Goal: Communication & Community: Connect with others

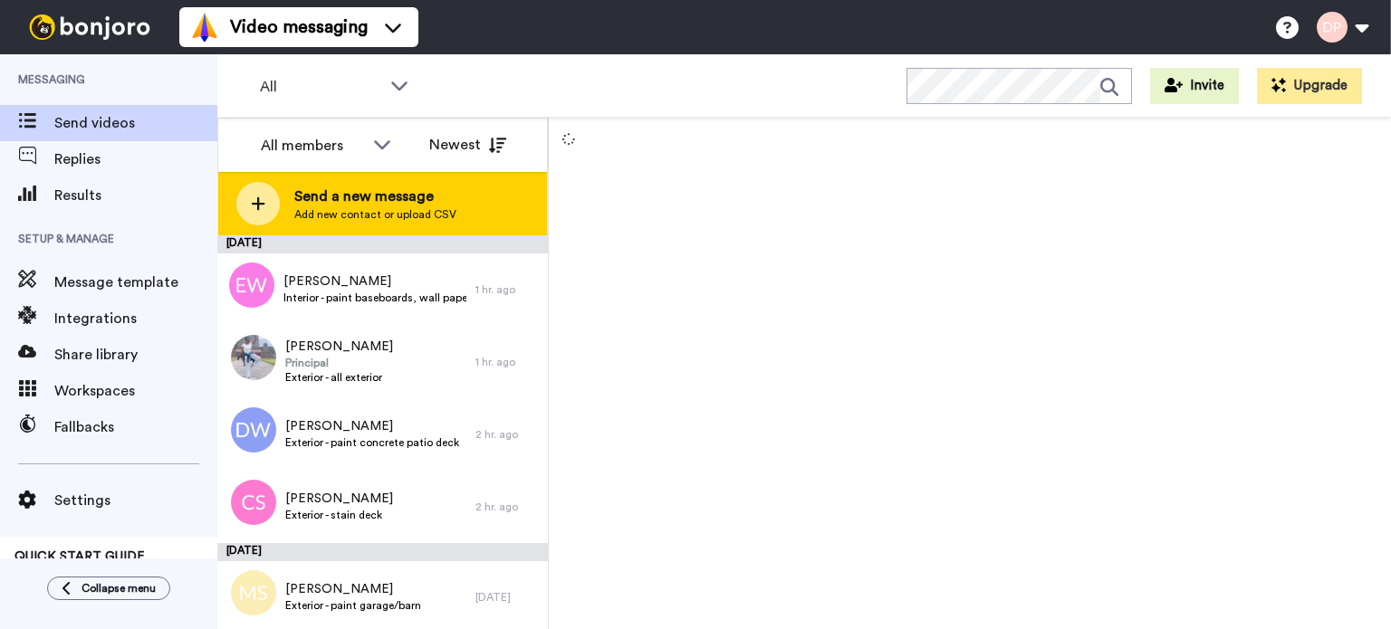
click at [392, 187] on span "Send a new message" at bounding box center [375, 197] width 162 height 22
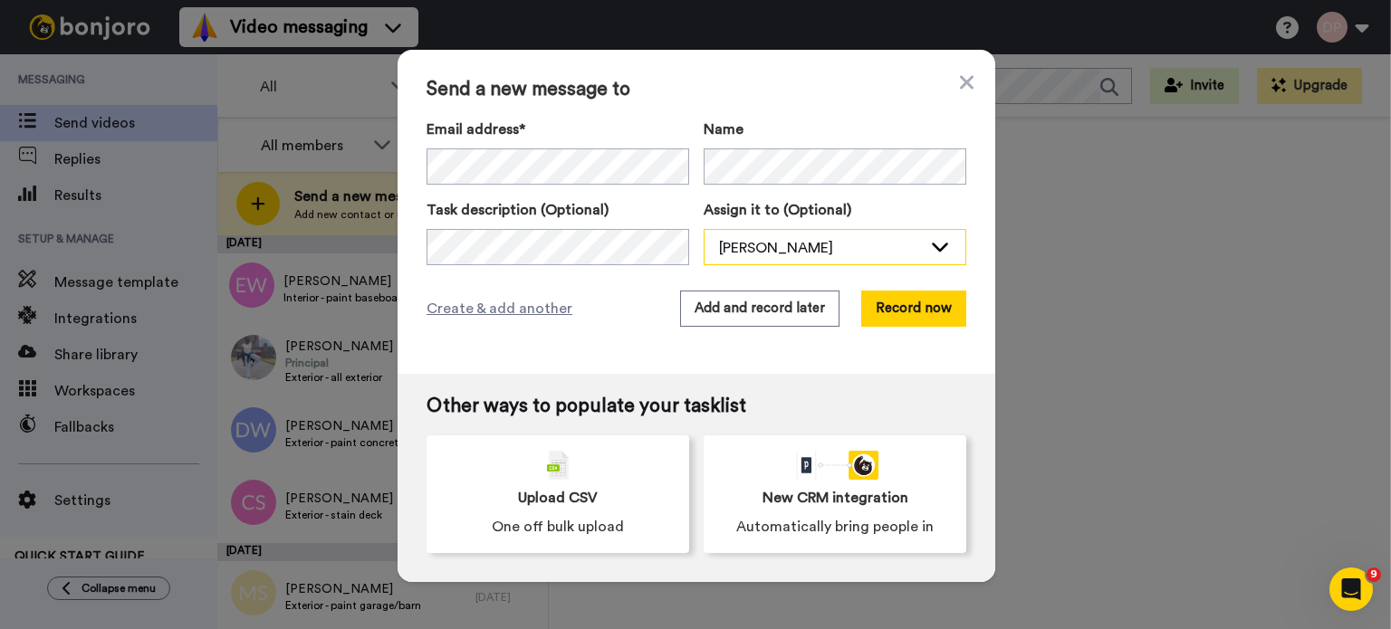
click at [757, 240] on div "Debbie Linkous" at bounding box center [820, 248] width 203 height 22
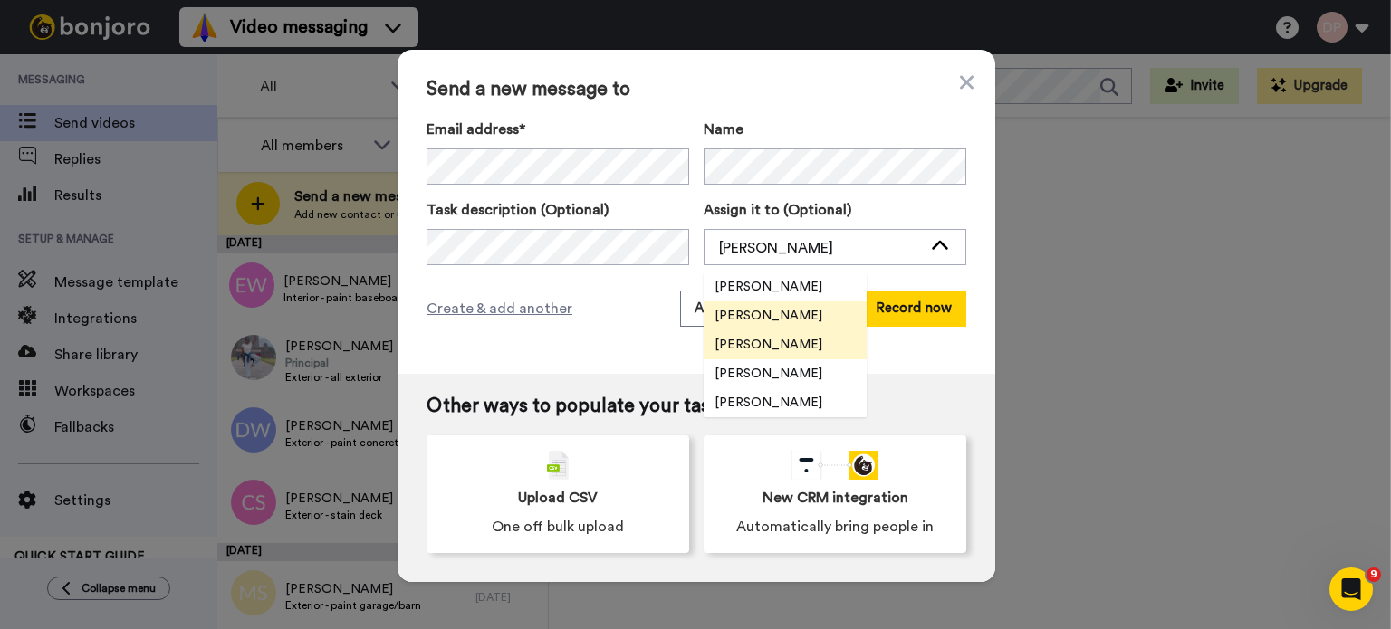
click at [801, 341] on span "Kathy Sweeney" at bounding box center [769, 345] width 130 height 18
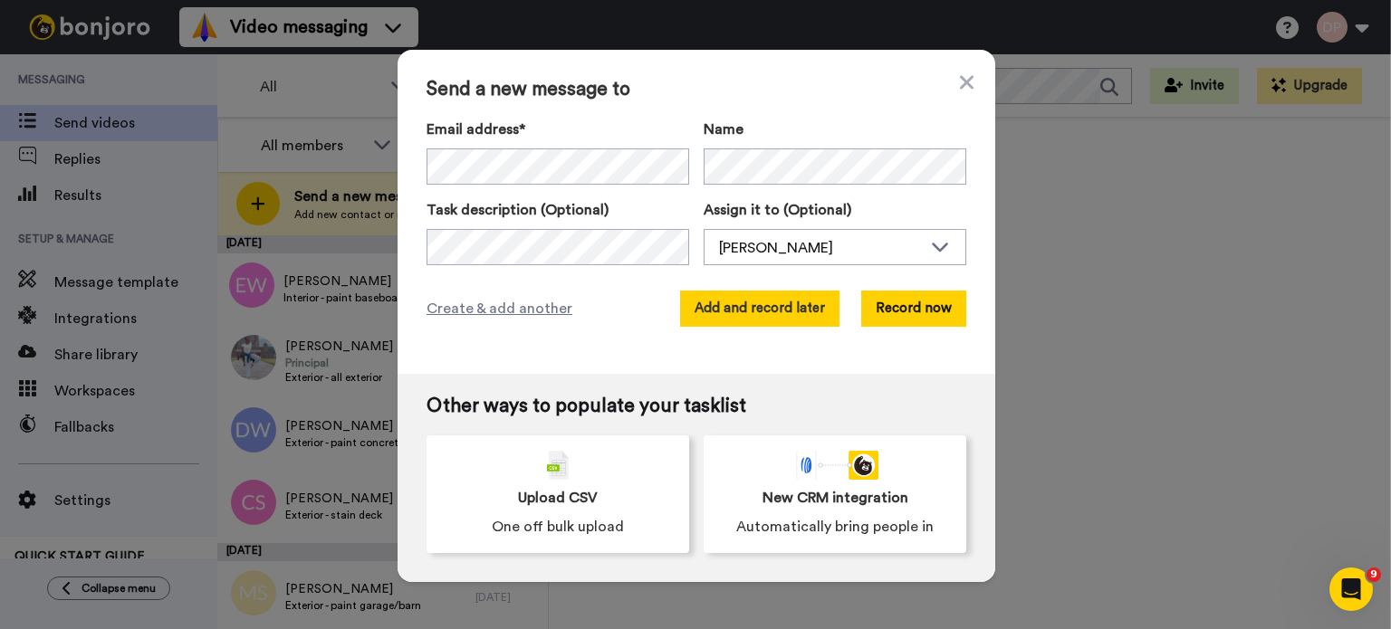
click at [757, 313] on button "Add and record later" at bounding box center [759, 309] width 159 height 36
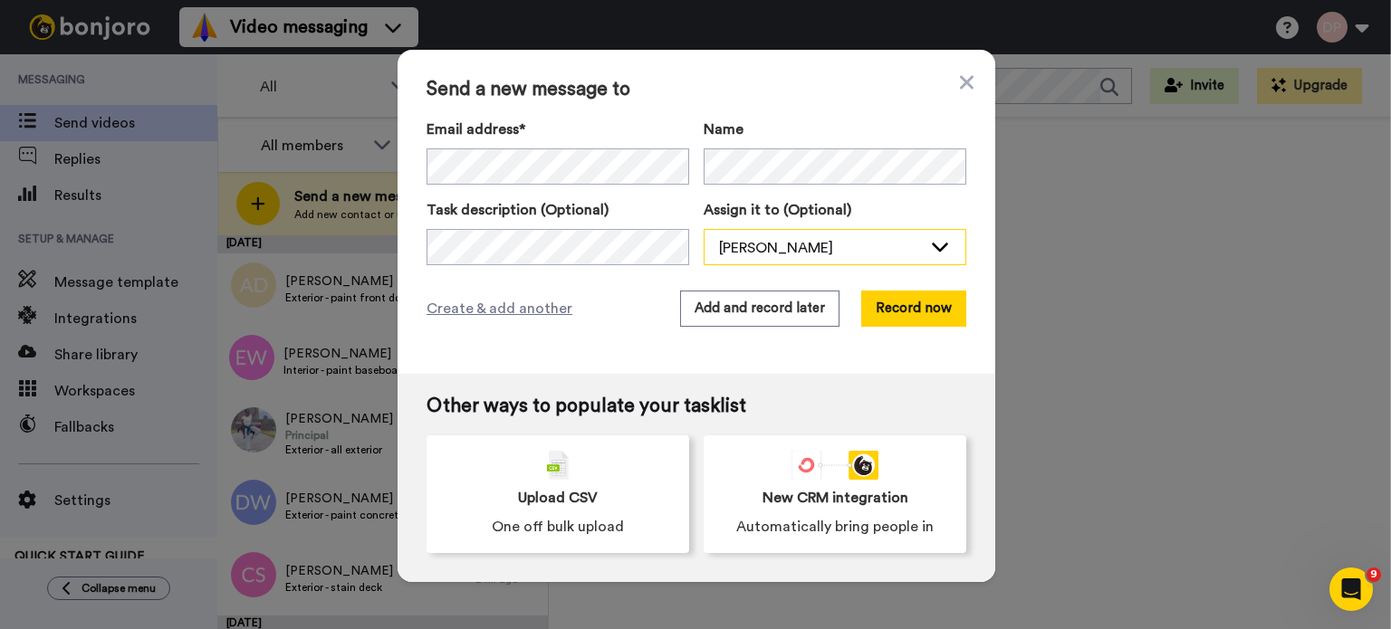
click at [752, 245] on div "[PERSON_NAME]" at bounding box center [820, 248] width 203 height 22
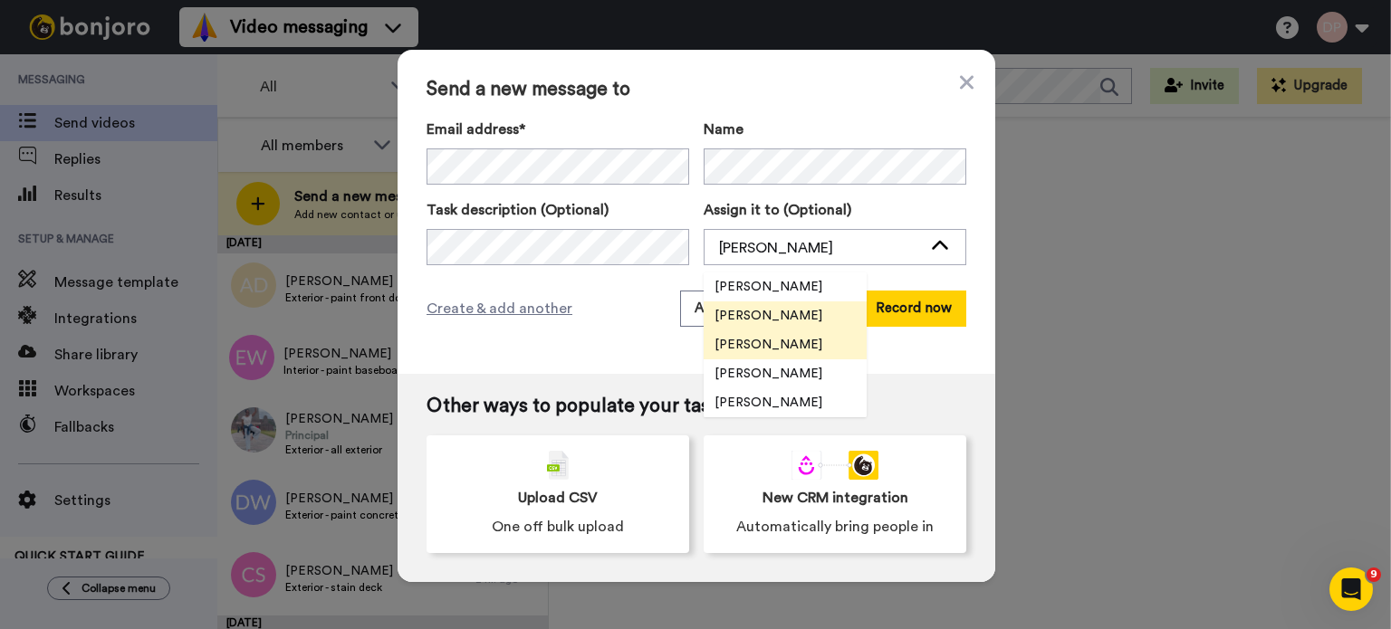
click at [763, 345] on span "Kathy Sweeney" at bounding box center [769, 345] width 130 height 18
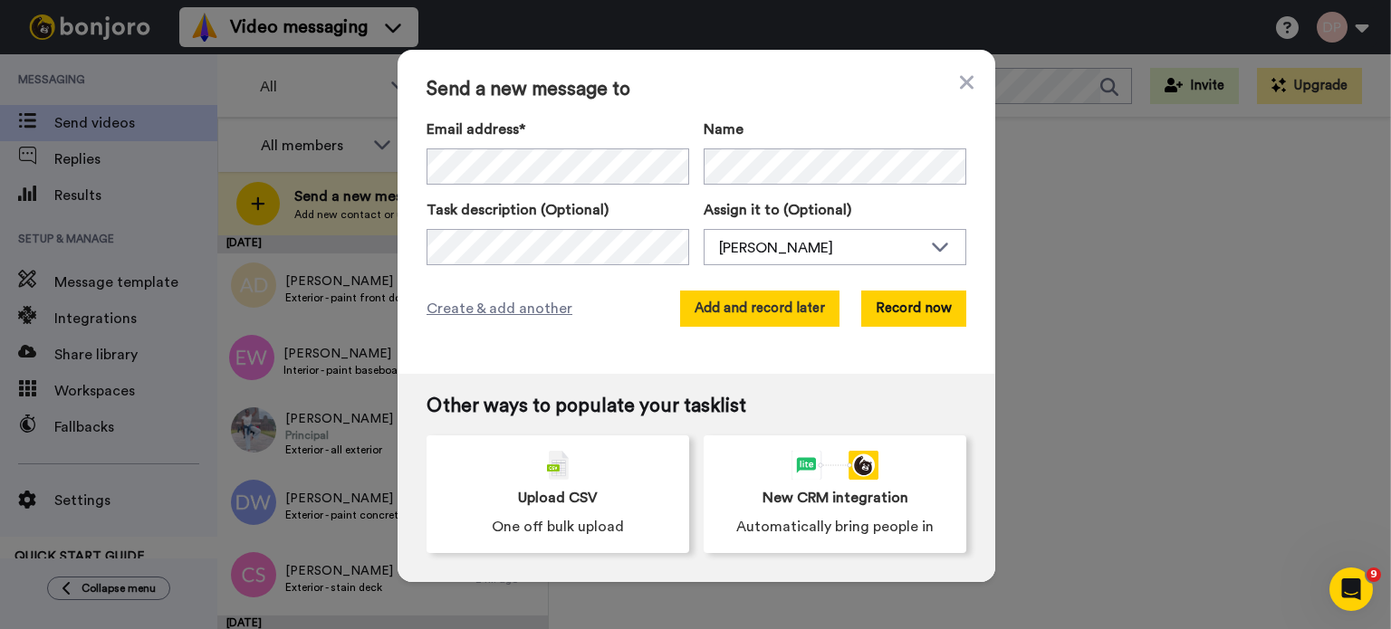
click at [730, 306] on button "Add and record later" at bounding box center [759, 309] width 159 height 36
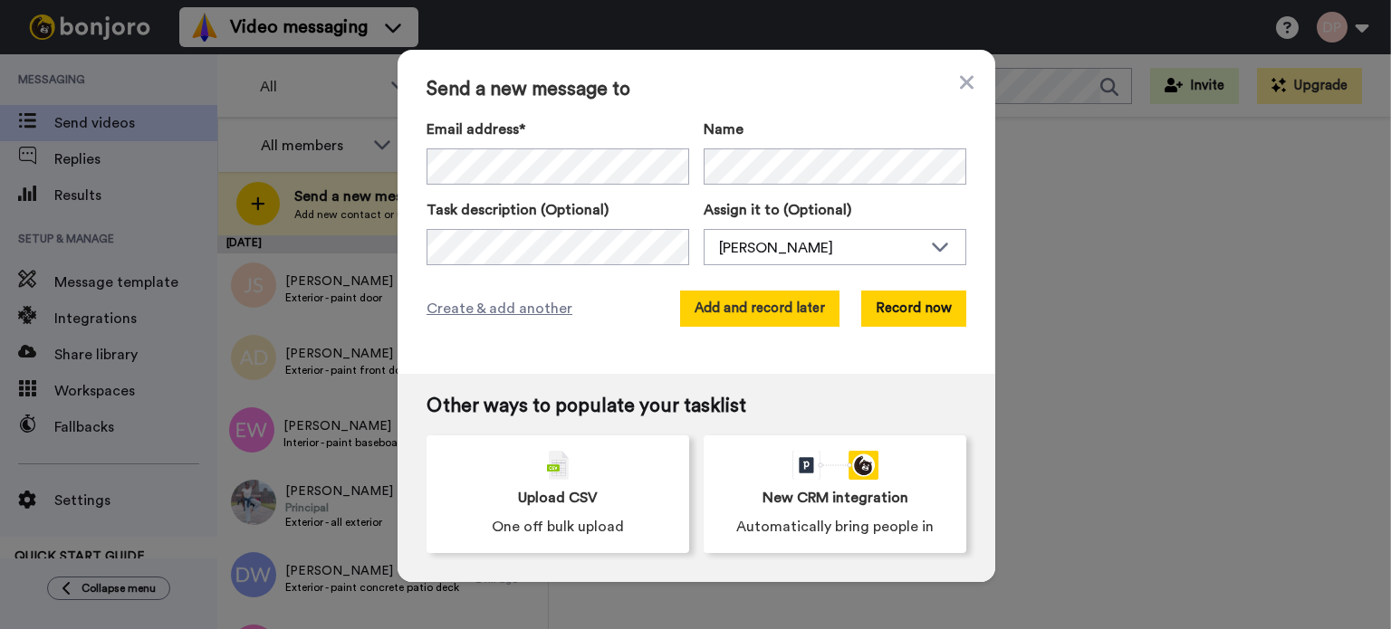
click at [840, 311] on div "Send a new message to Email address* No search result for ‘ caller@noemail.com …" at bounding box center [697, 212] width 598 height 324
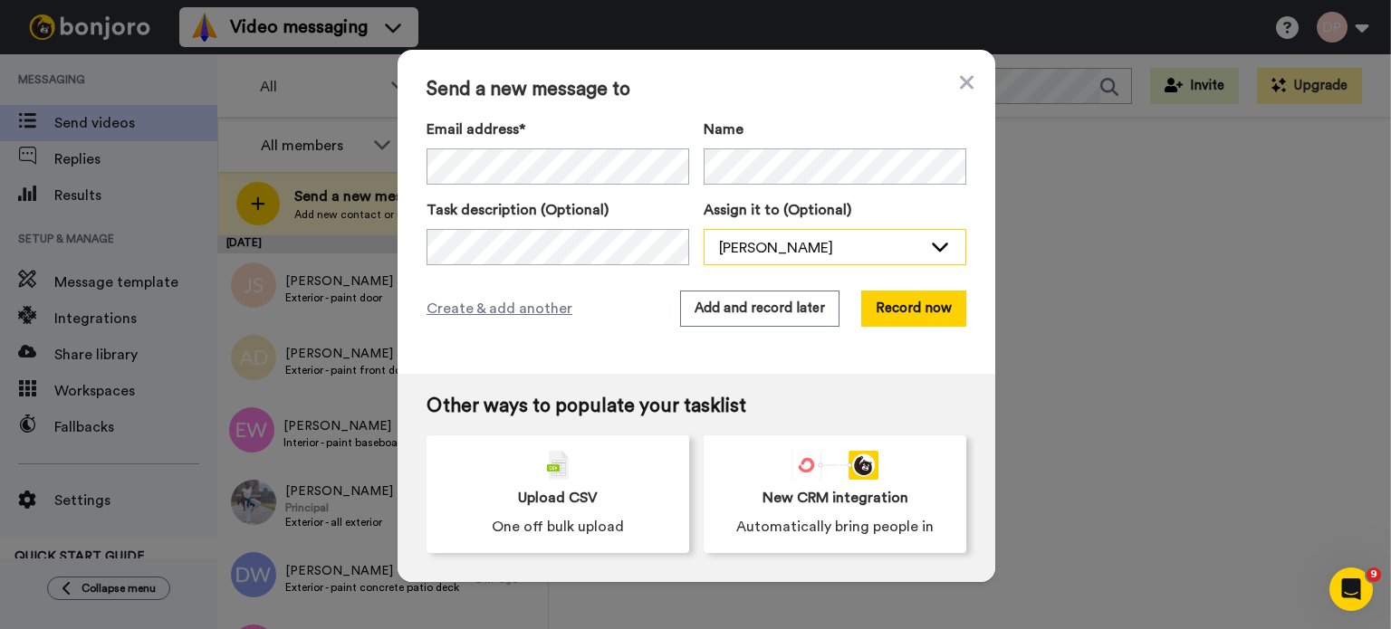
click at [817, 253] on div "[PERSON_NAME]" at bounding box center [820, 248] width 203 height 22
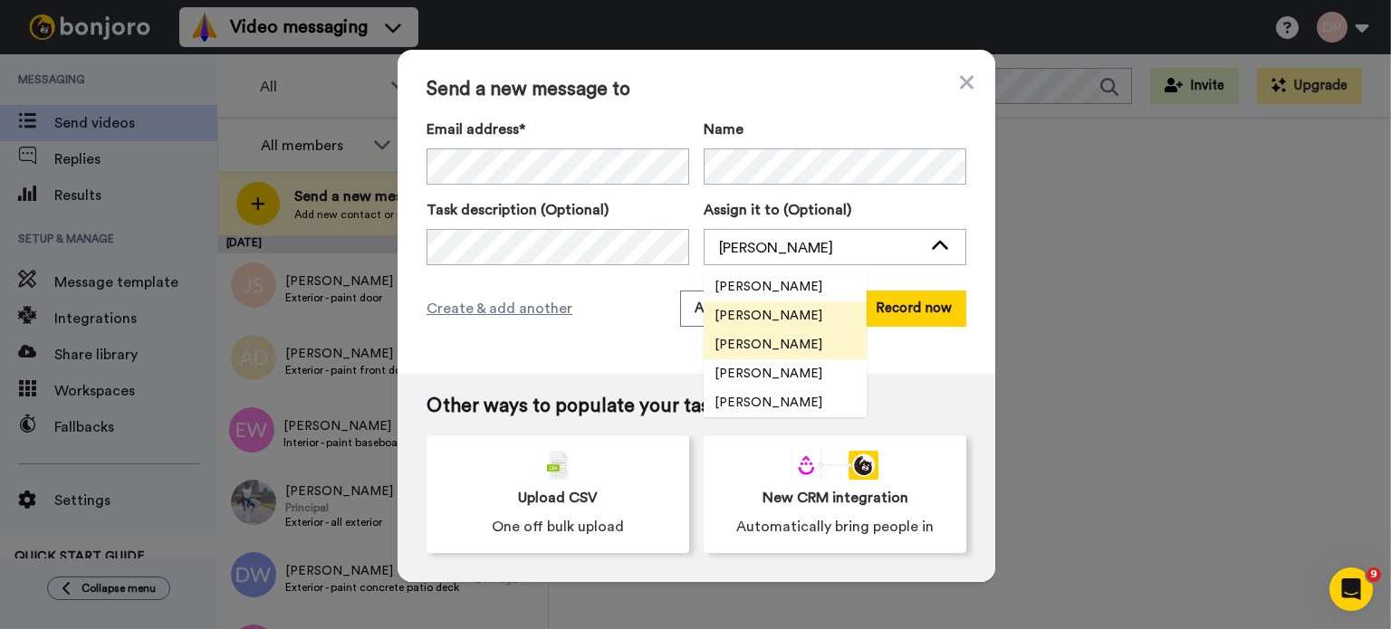
click at [784, 344] on span "[PERSON_NAME]" at bounding box center [769, 345] width 130 height 18
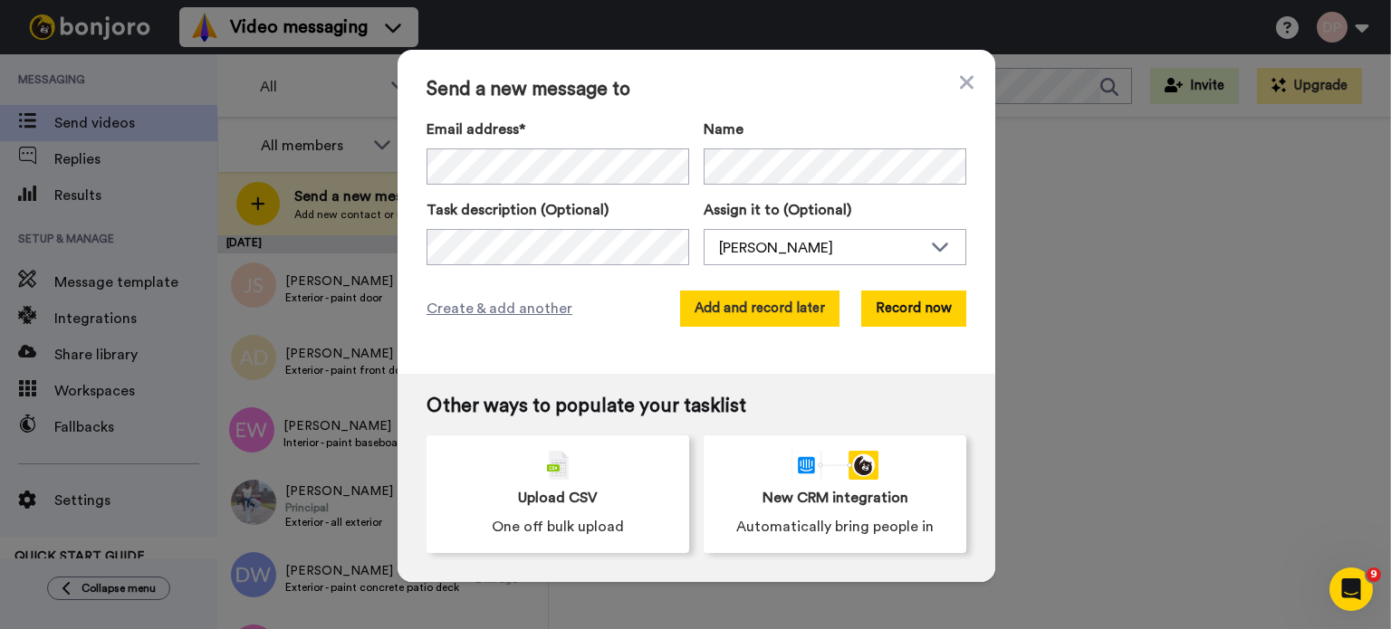
click at [773, 306] on button "Add and record later" at bounding box center [759, 309] width 159 height 36
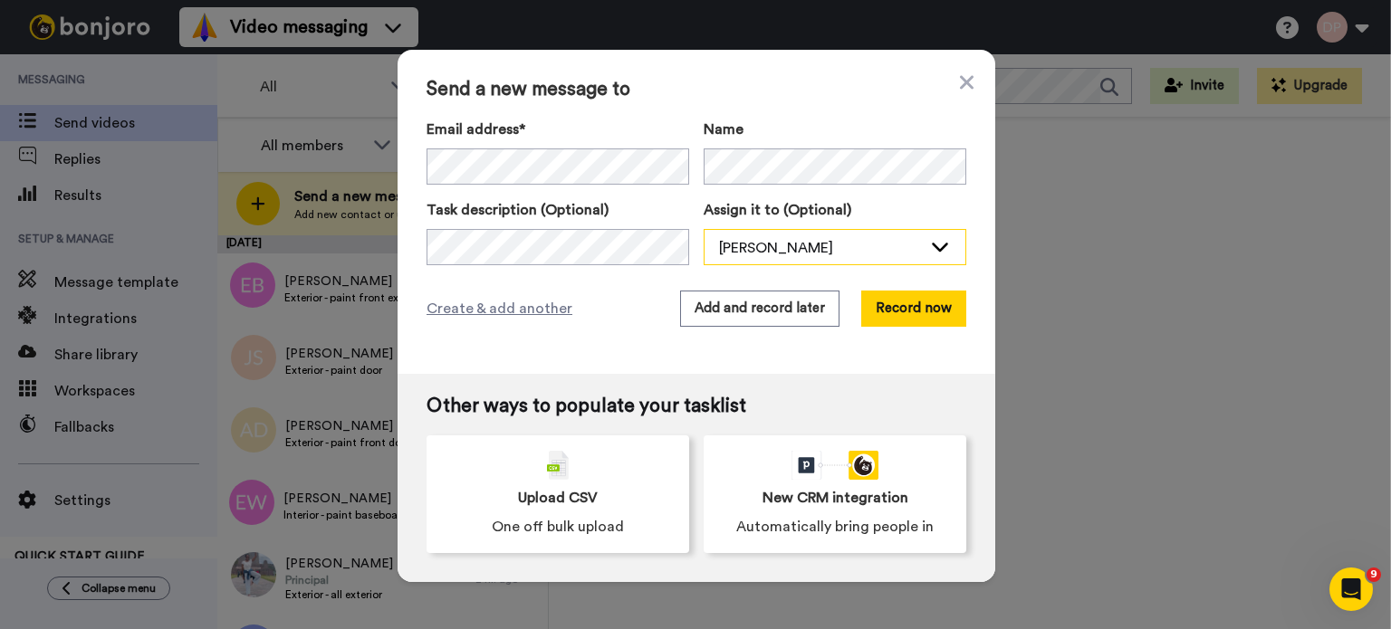
click at [765, 249] on div "[PERSON_NAME]" at bounding box center [820, 248] width 203 height 22
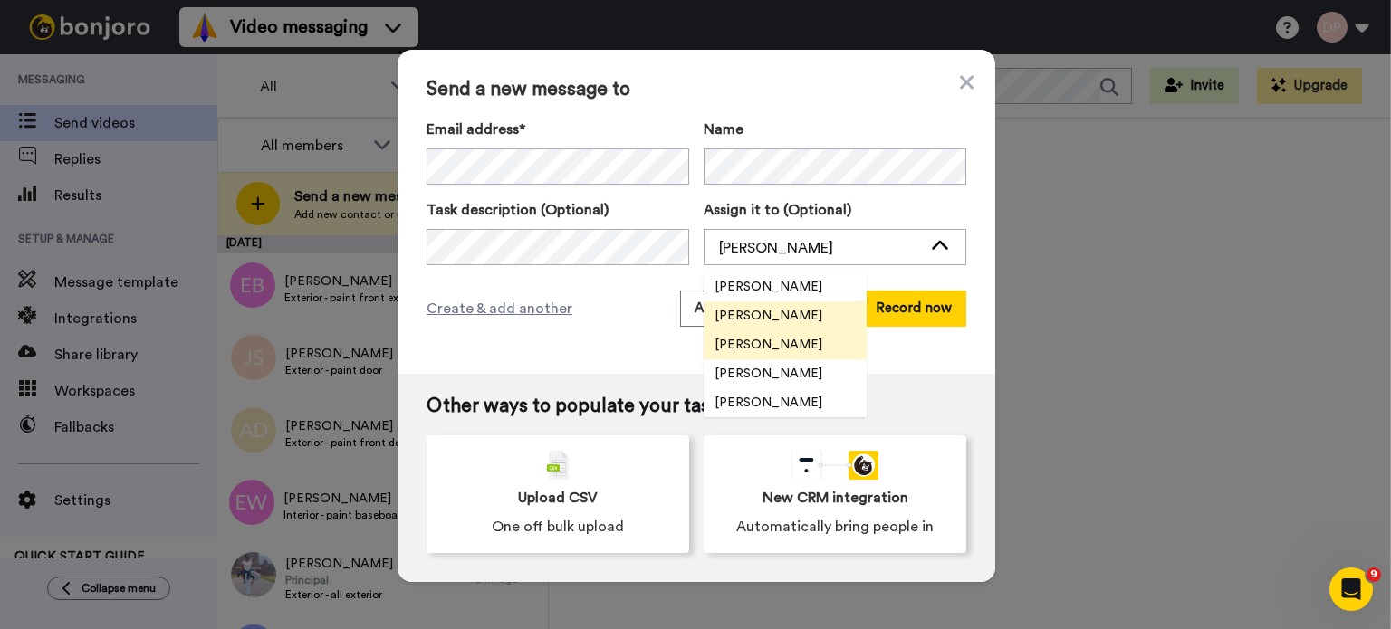
click at [773, 340] on span "[PERSON_NAME]" at bounding box center [769, 345] width 130 height 18
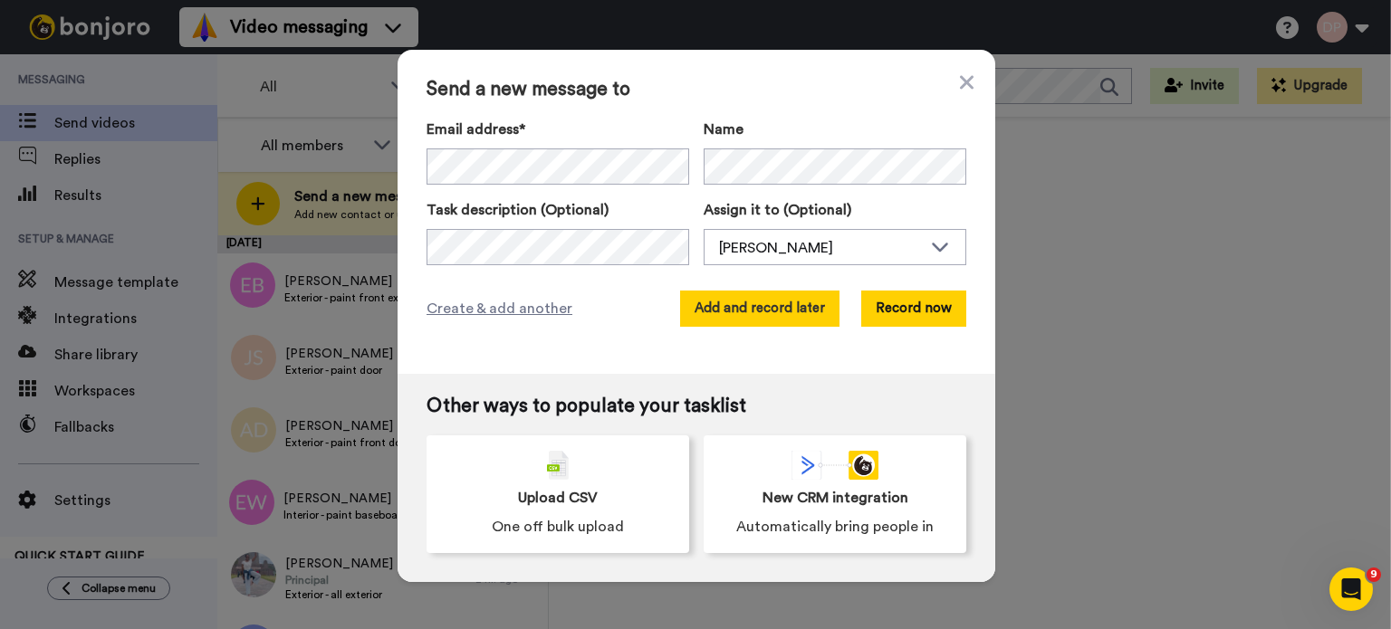
click at [745, 312] on button "Add and record later" at bounding box center [759, 309] width 159 height 36
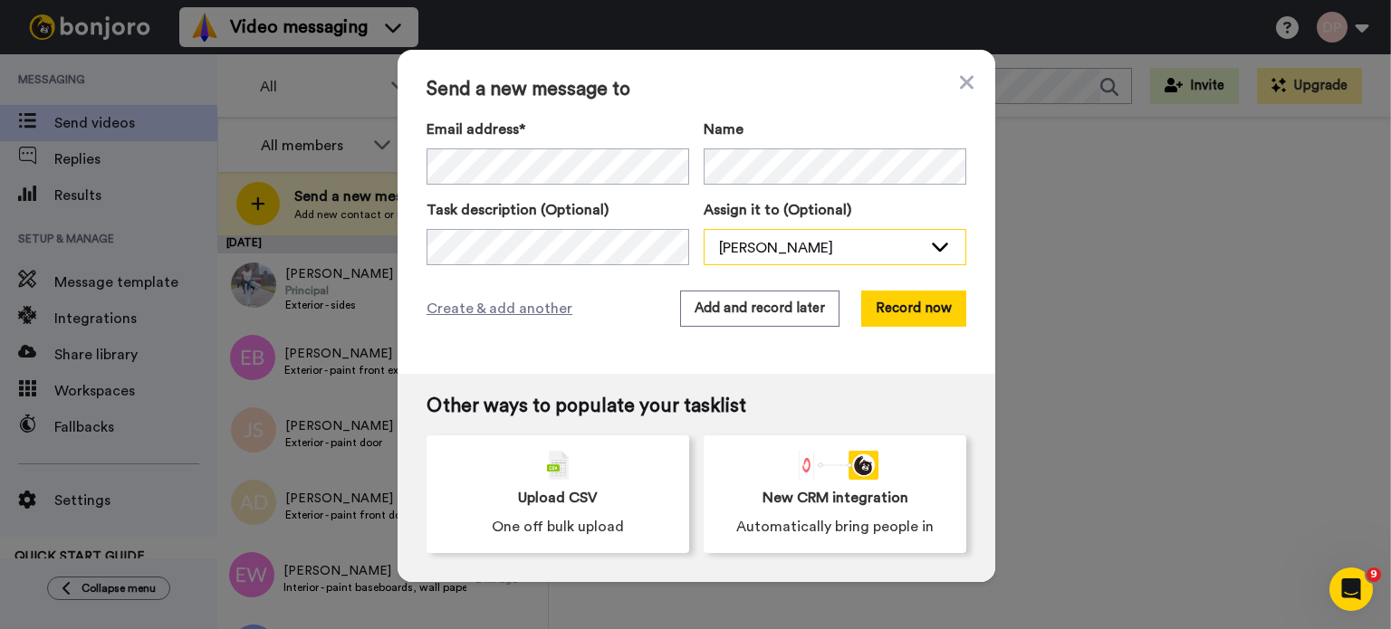
click at [752, 243] on div "[PERSON_NAME]" at bounding box center [820, 248] width 203 height 22
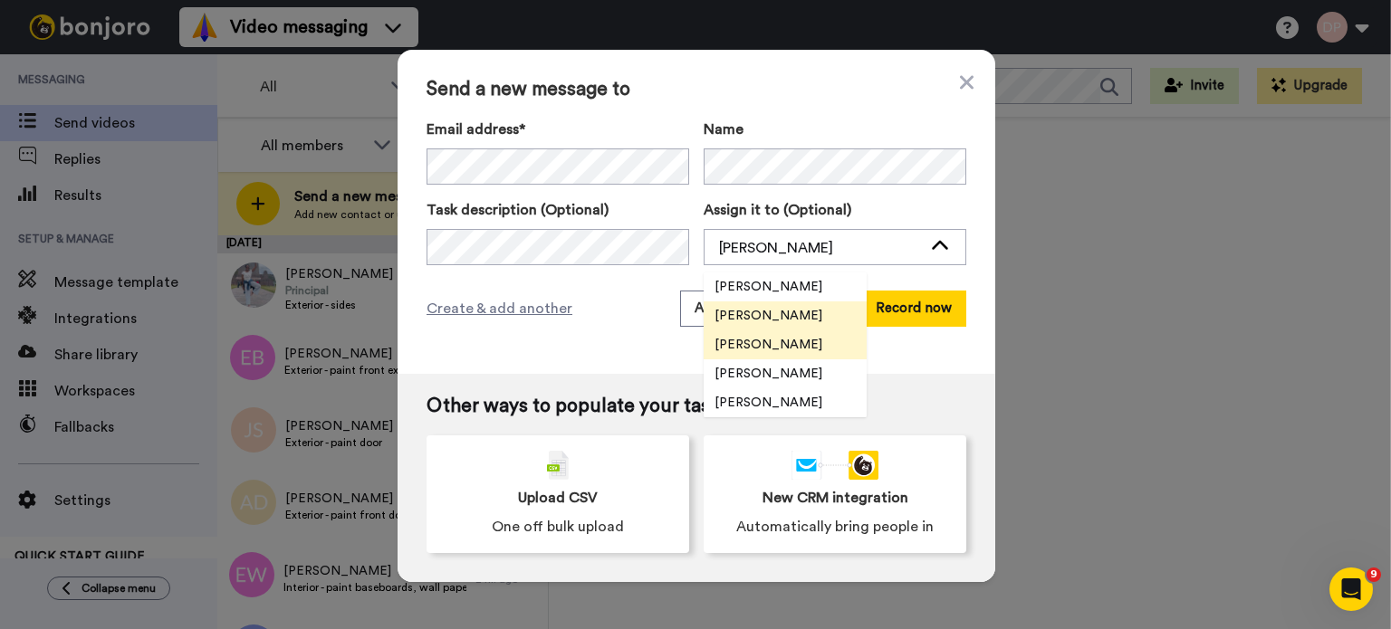
click at [751, 345] on span "[PERSON_NAME]" at bounding box center [769, 345] width 130 height 18
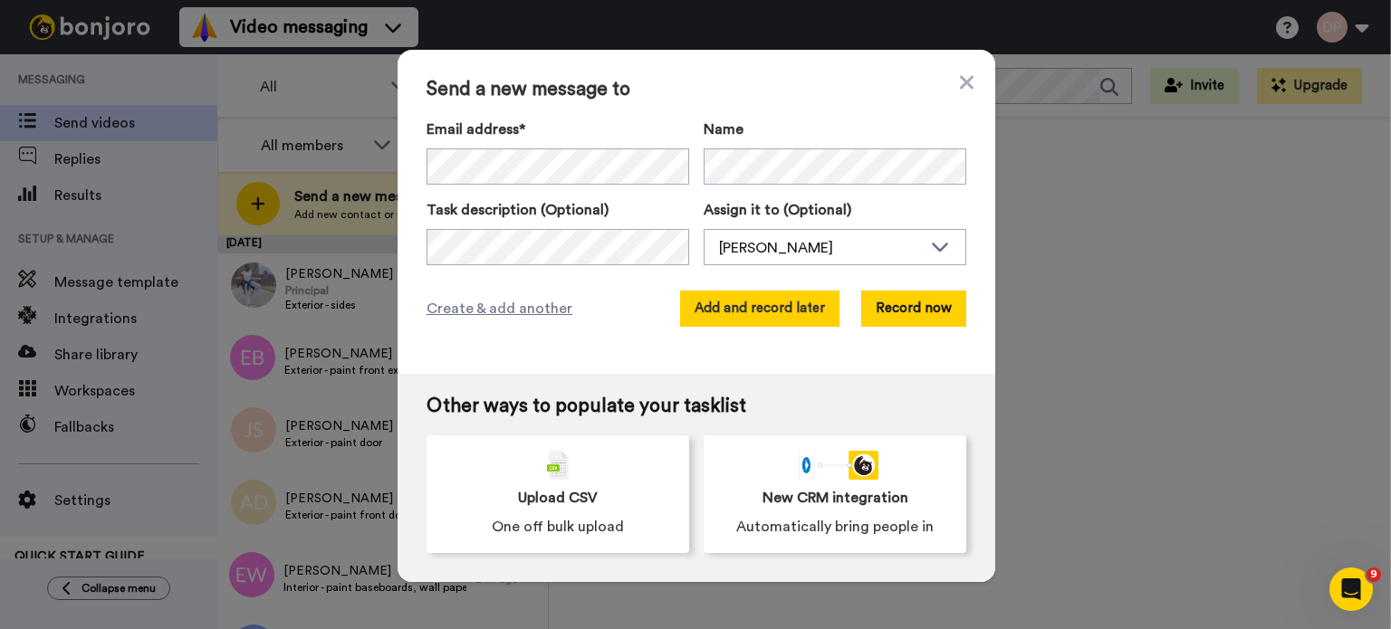
click at [745, 307] on button "Add and record later" at bounding box center [759, 309] width 159 height 36
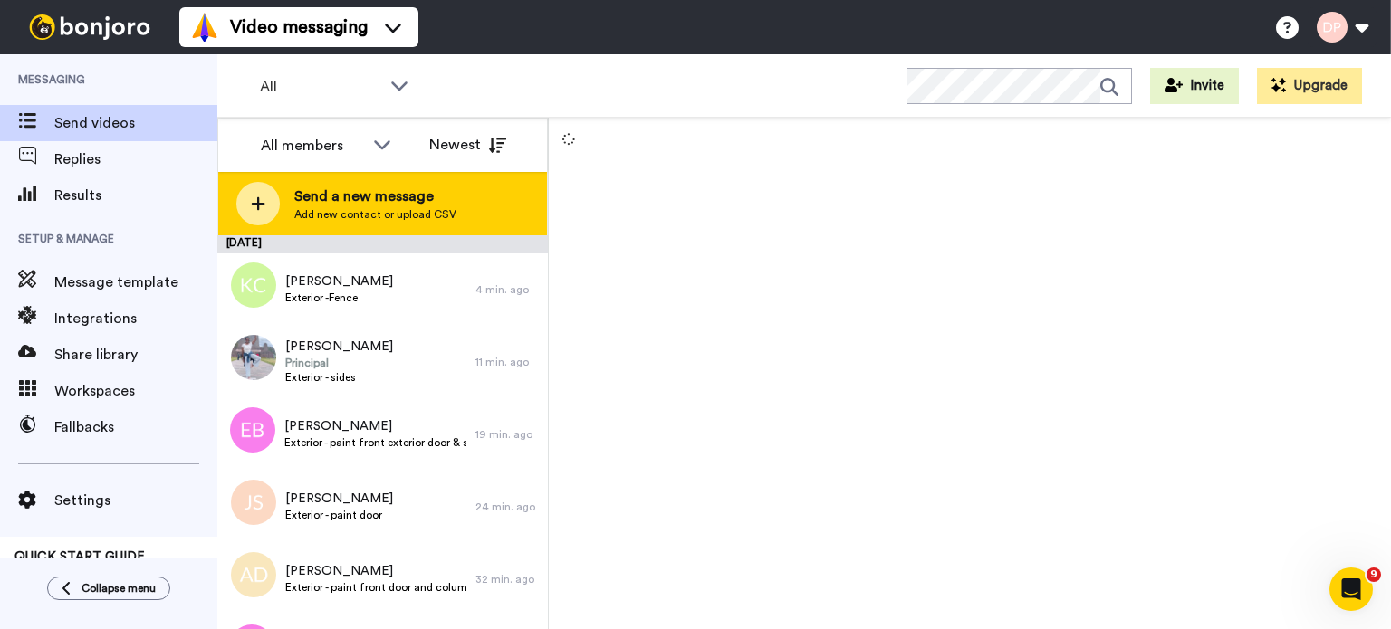
click at [382, 203] on span "Send a new message" at bounding box center [375, 197] width 162 height 22
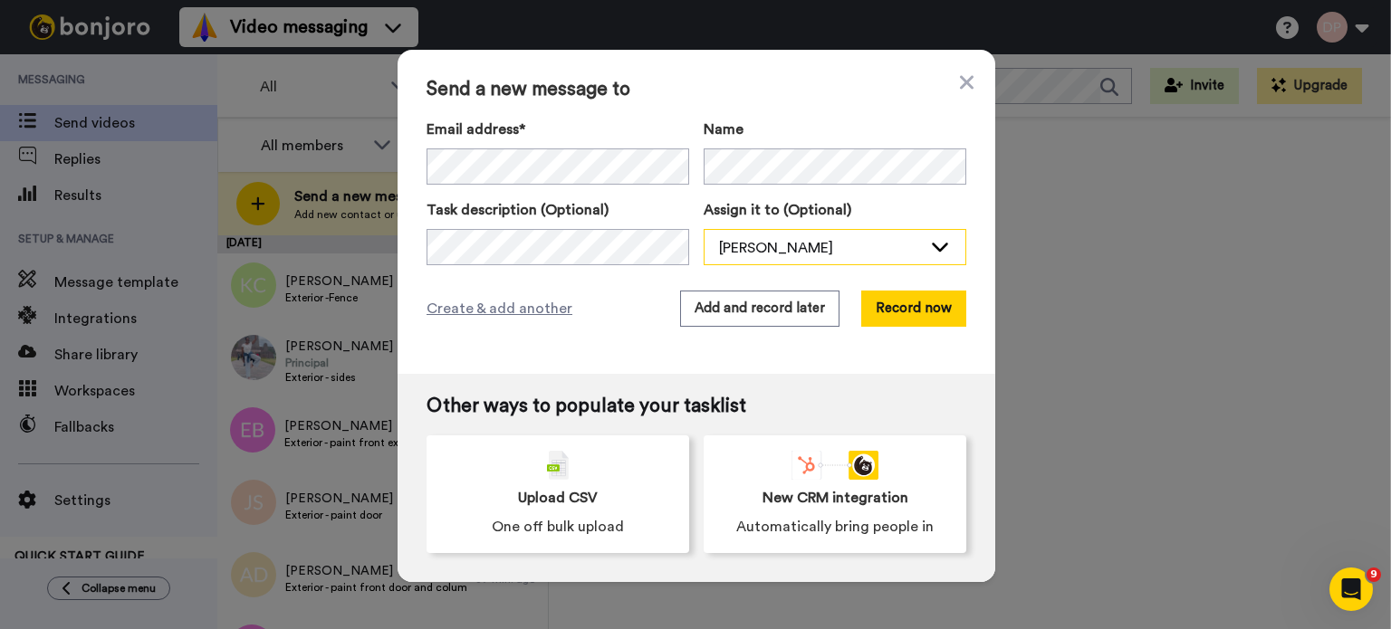
click at [793, 253] on div "[PERSON_NAME]" at bounding box center [820, 248] width 203 height 22
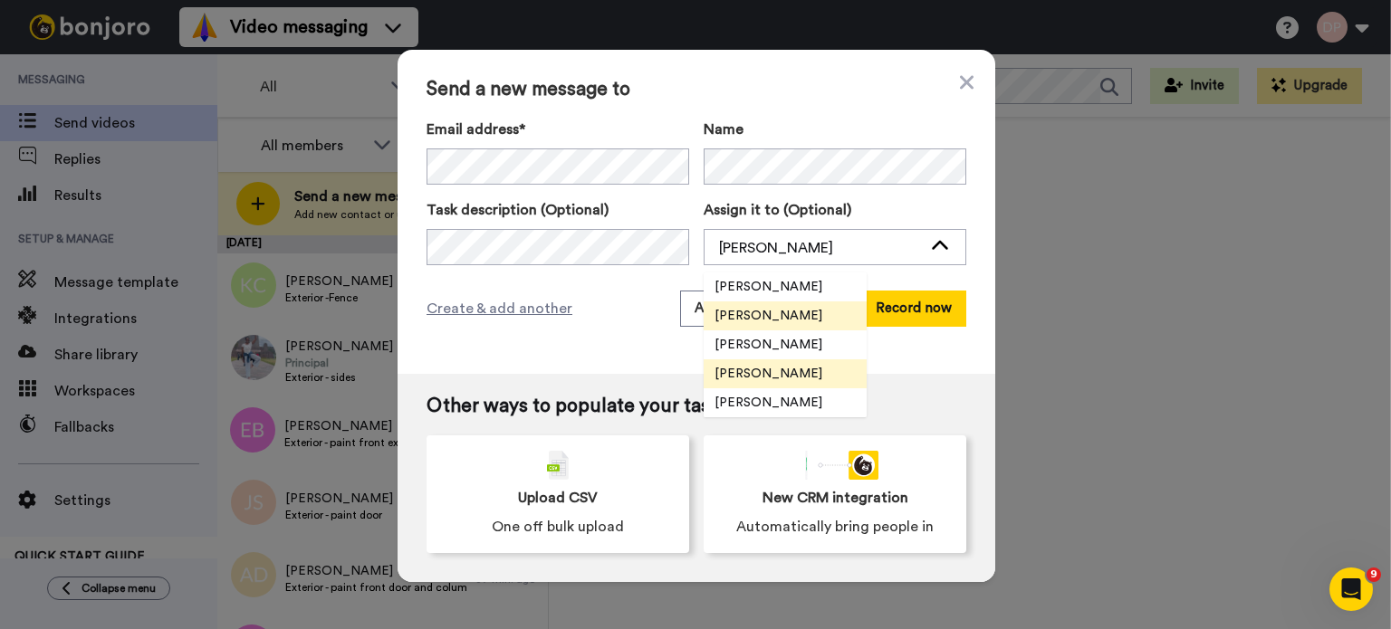
click at [768, 372] on span "[PERSON_NAME]" at bounding box center [769, 374] width 130 height 18
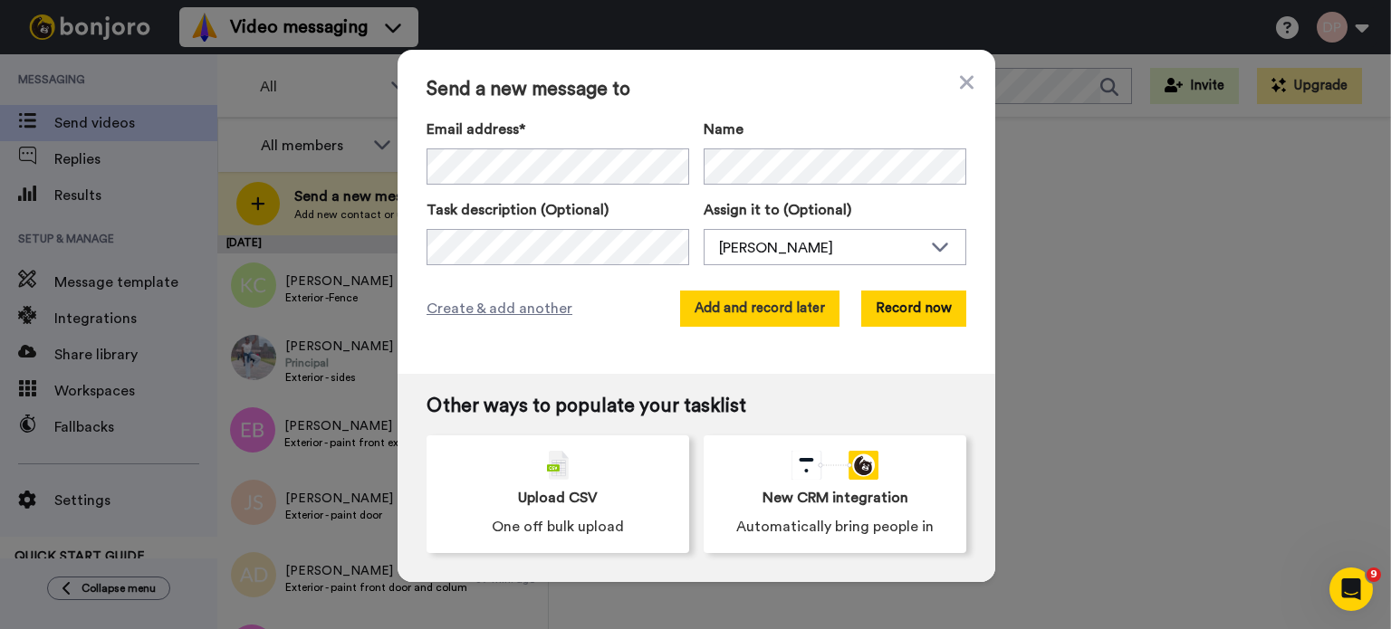
click at [725, 304] on button "Add and record later" at bounding box center [759, 309] width 159 height 36
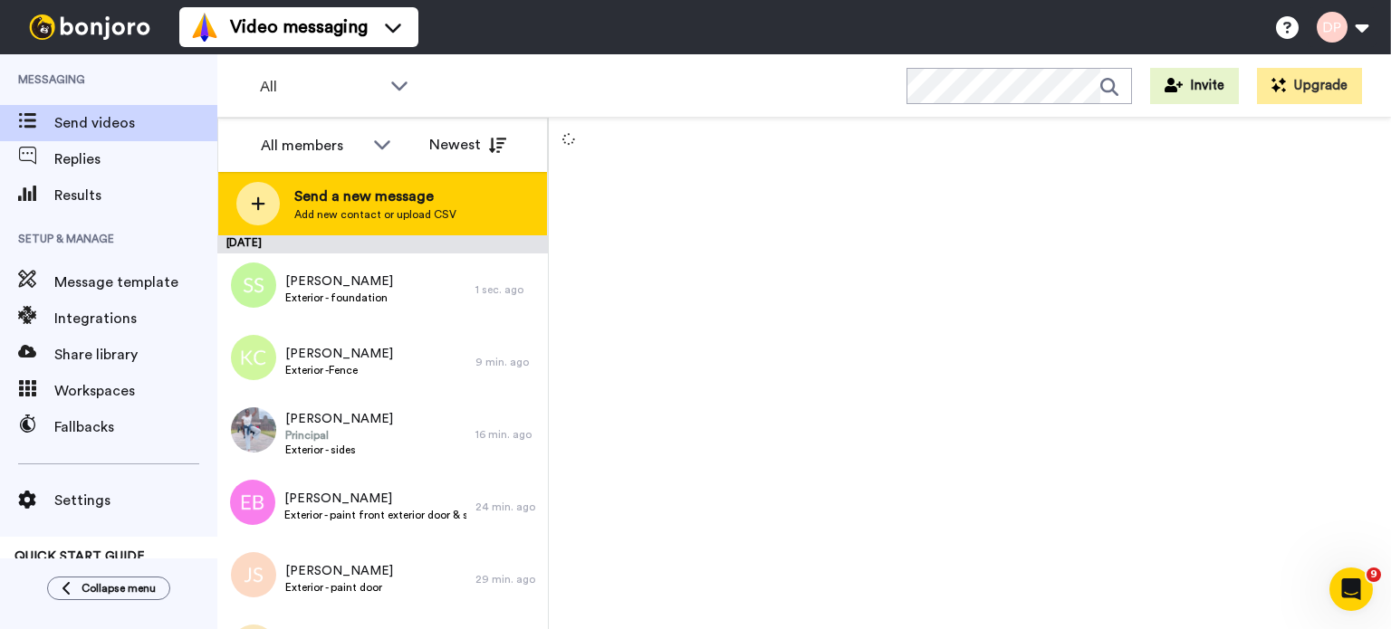
click at [353, 202] on span "Send a new message" at bounding box center [375, 197] width 162 height 22
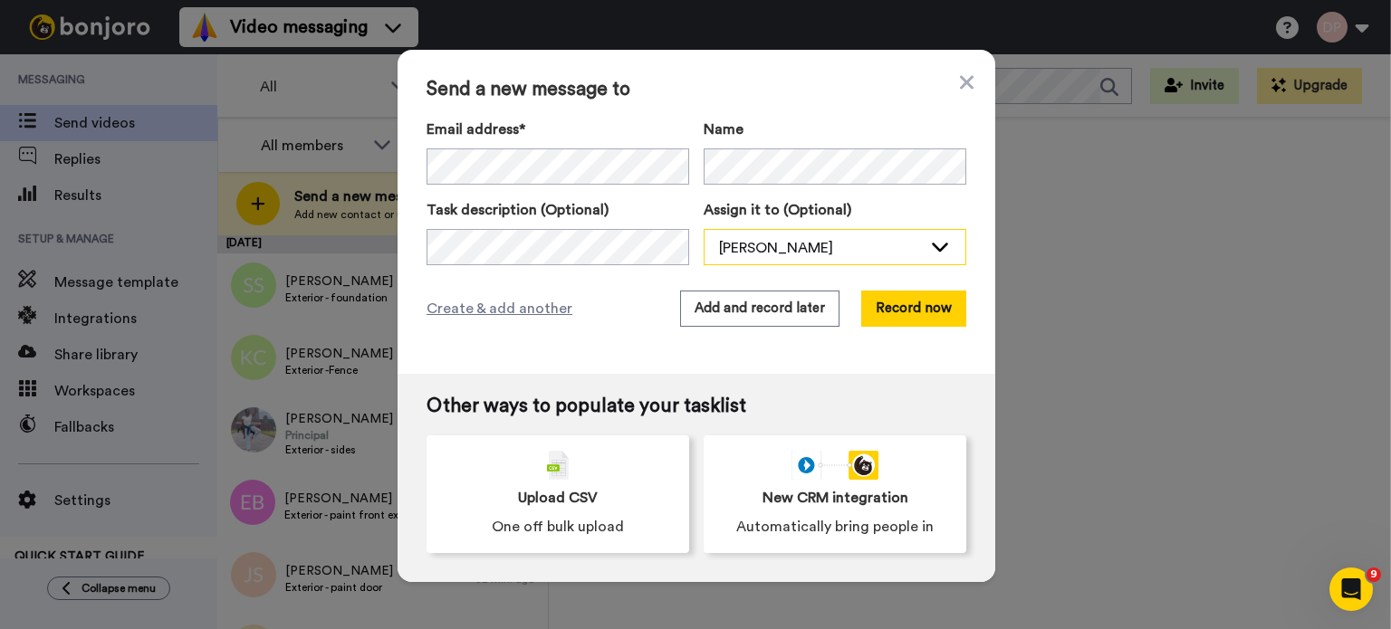
click at [808, 247] on div "[PERSON_NAME]" at bounding box center [820, 248] width 203 height 22
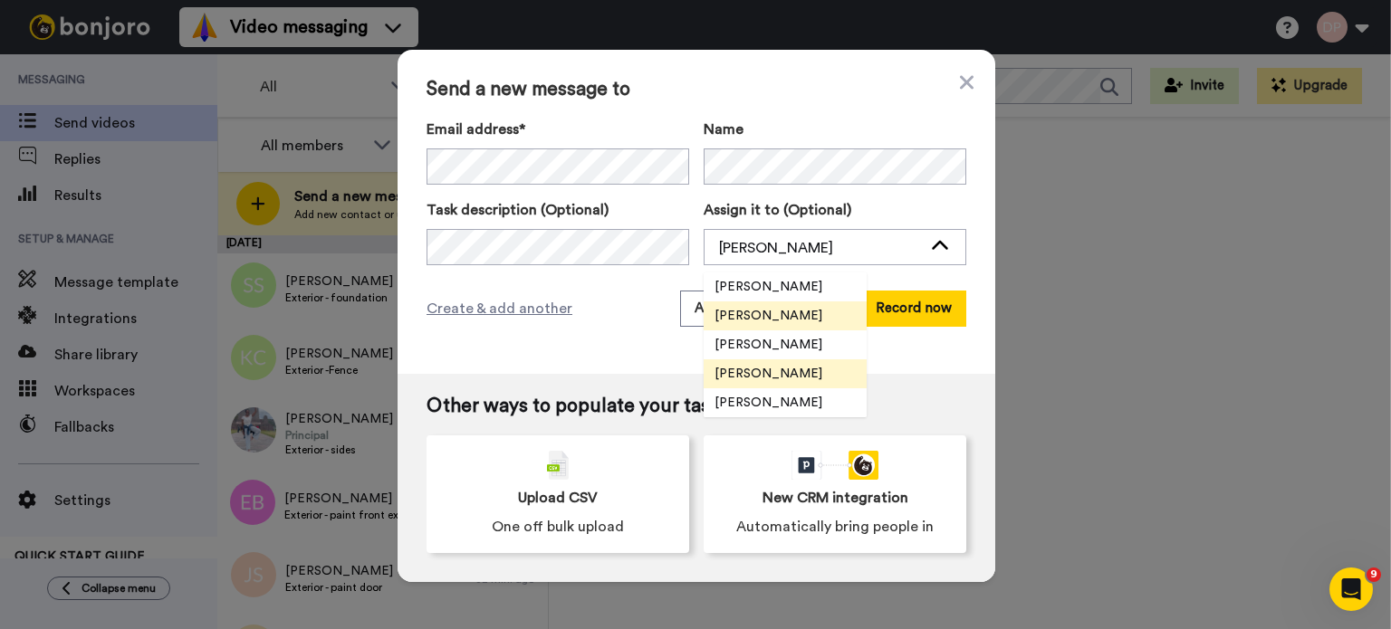
click at [771, 375] on span "[PERSON_NAME]" at bounding box center [769, 374] width 130 height 18
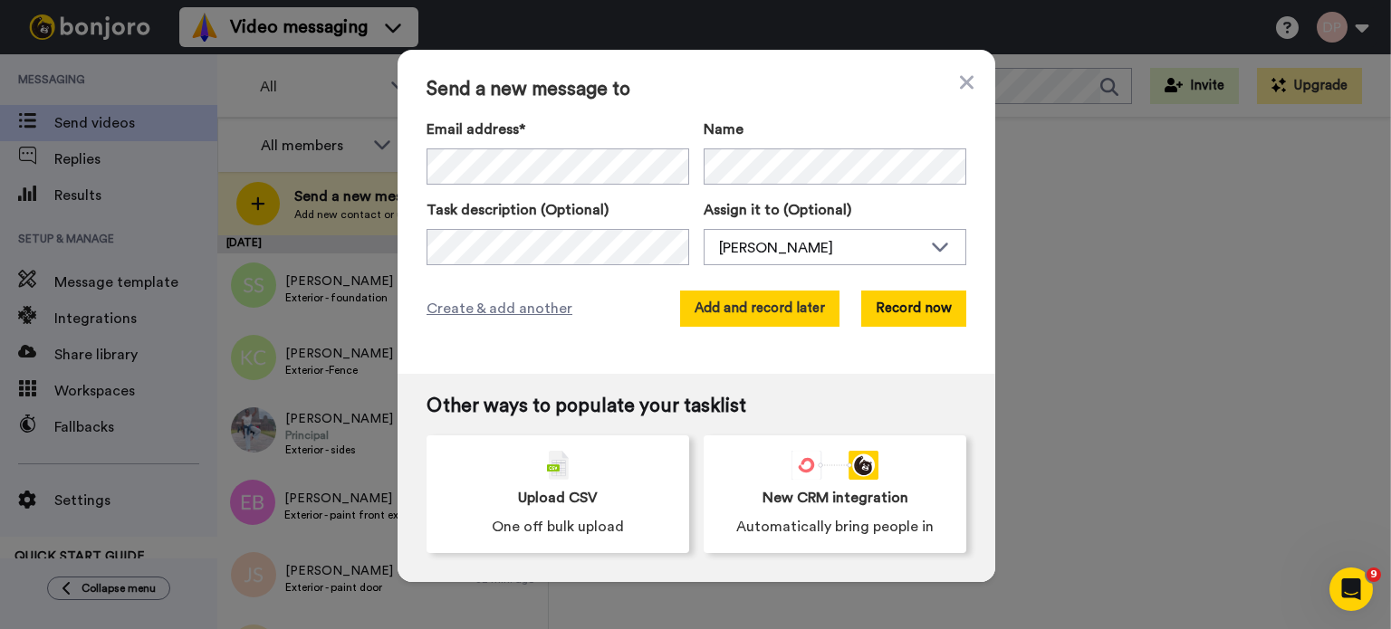
click at [750, 307] on button "Add and record later" at bounding box center [759, 309] width 159 height 36
